Goal: Navigation & Orientation: Find specific page/section

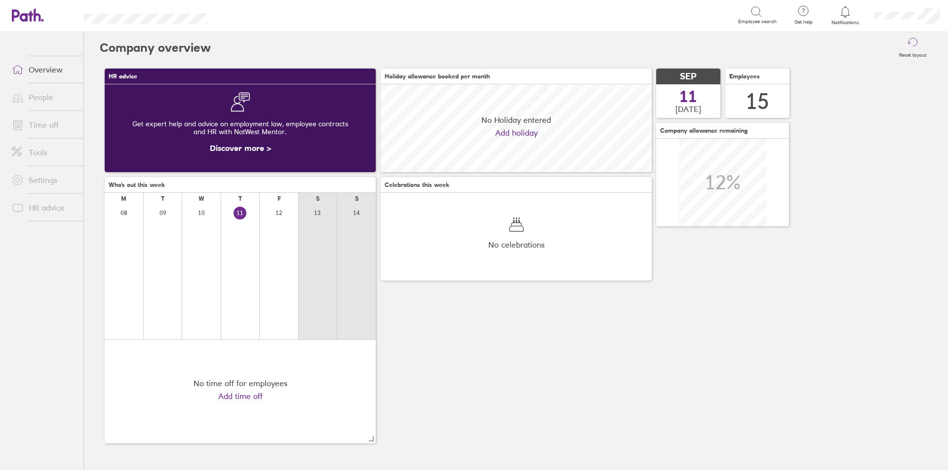
scroll to position [88, 271]
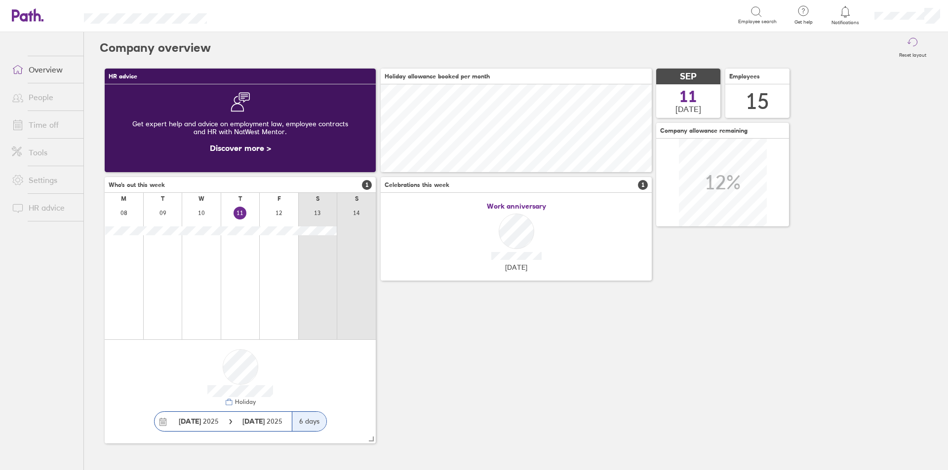
click at [35, 92] on link "People" at bounding box center [43, 97] width 79 height 20
